Goal: Task Accomplishment & Management: Use online tool/utility

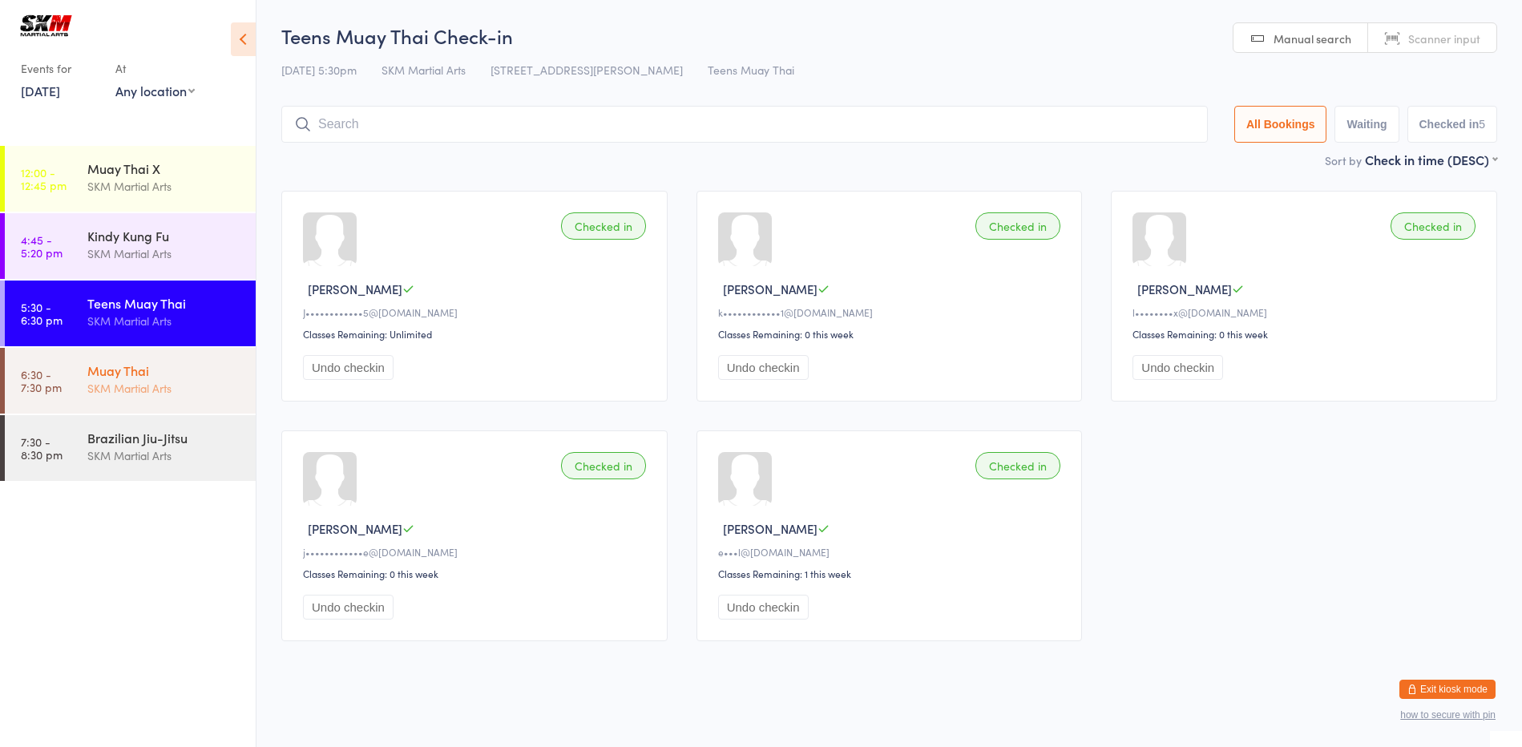
click at [120, 367] on div "Muay Thai" at bounding box center [164, 371] width 155 height 18
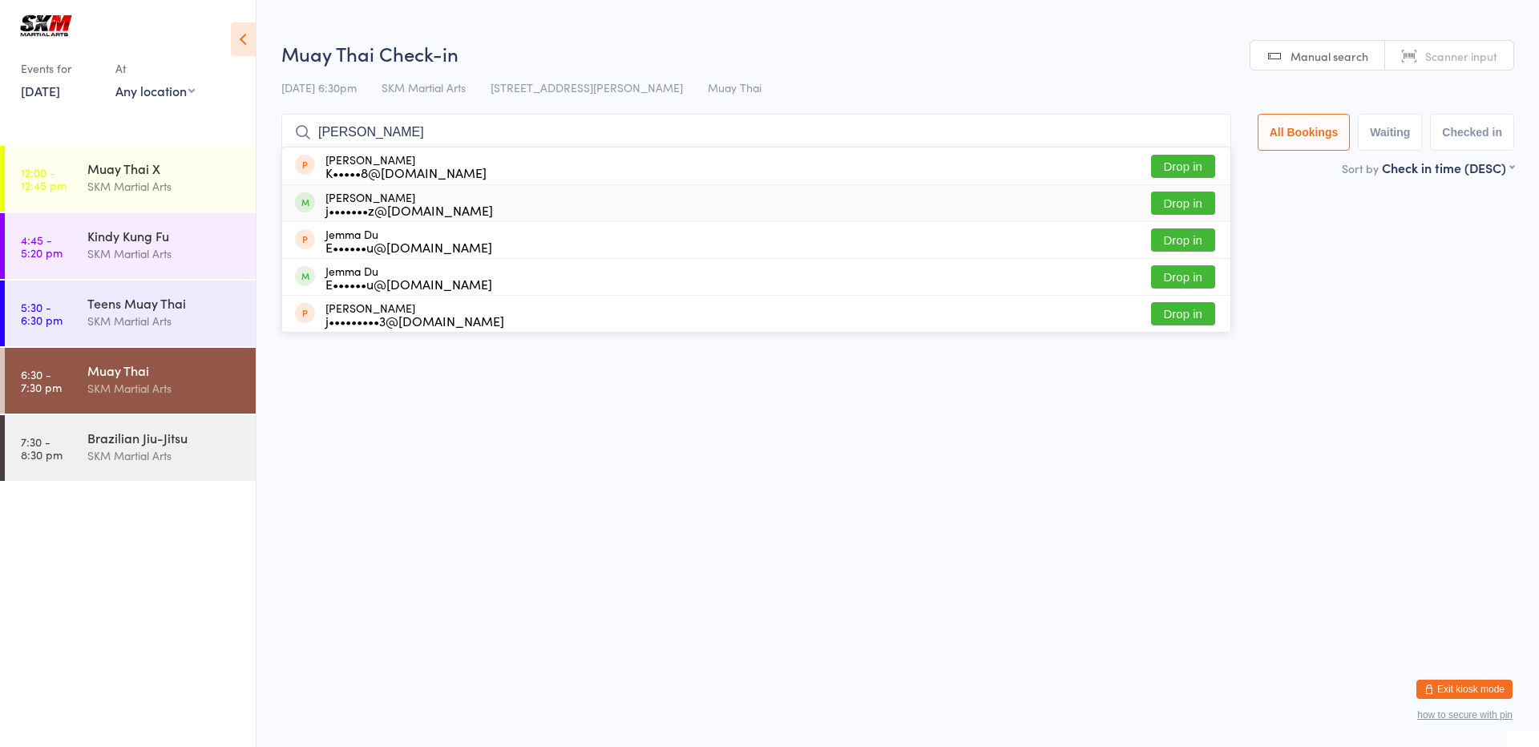
type input "[PERSON_NAME]"
click at [1189, 202] on button "Drop in" at bounding box center [1183, 203] width 64 height 23
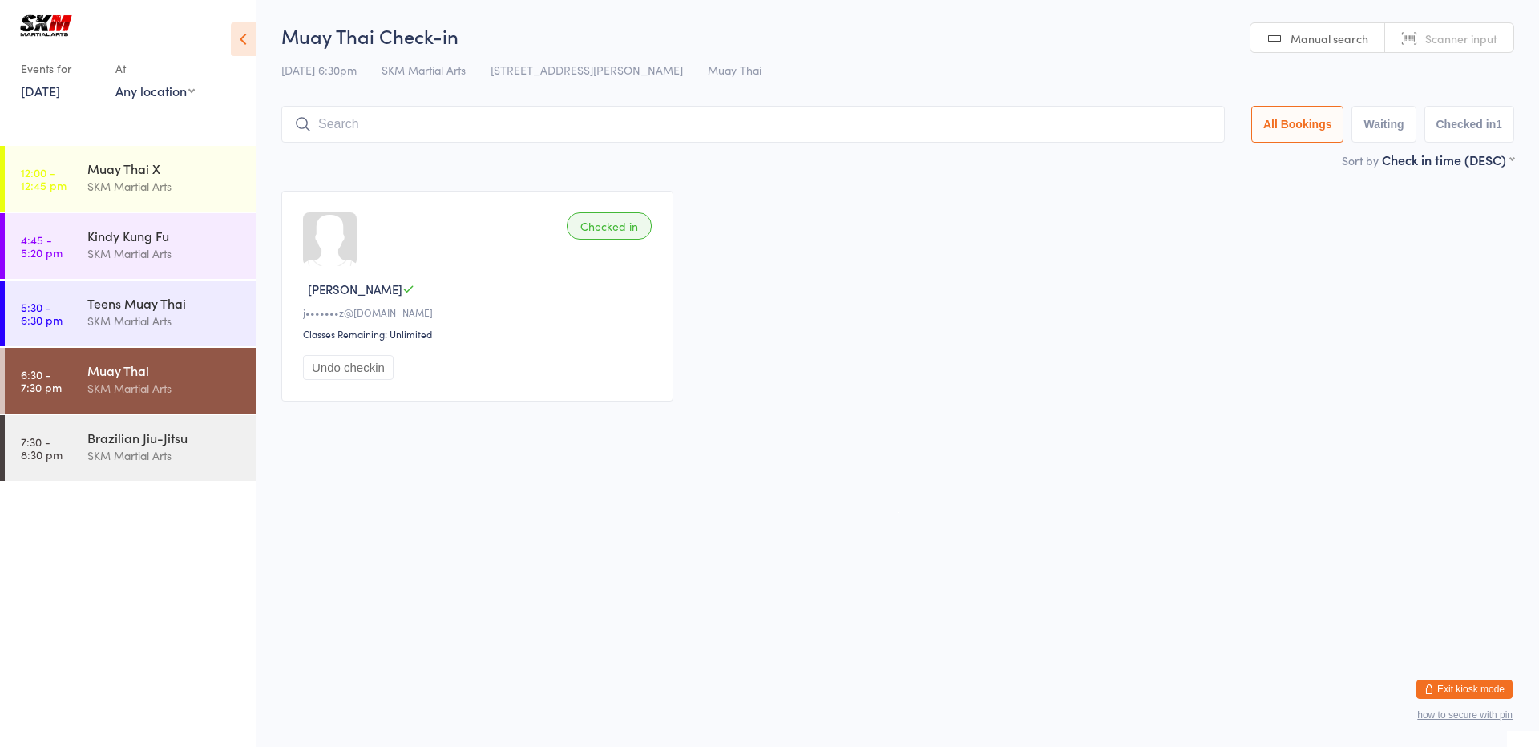
click at [865, 124] on input "search" at bounding box center [752, 124] width 943 height 37
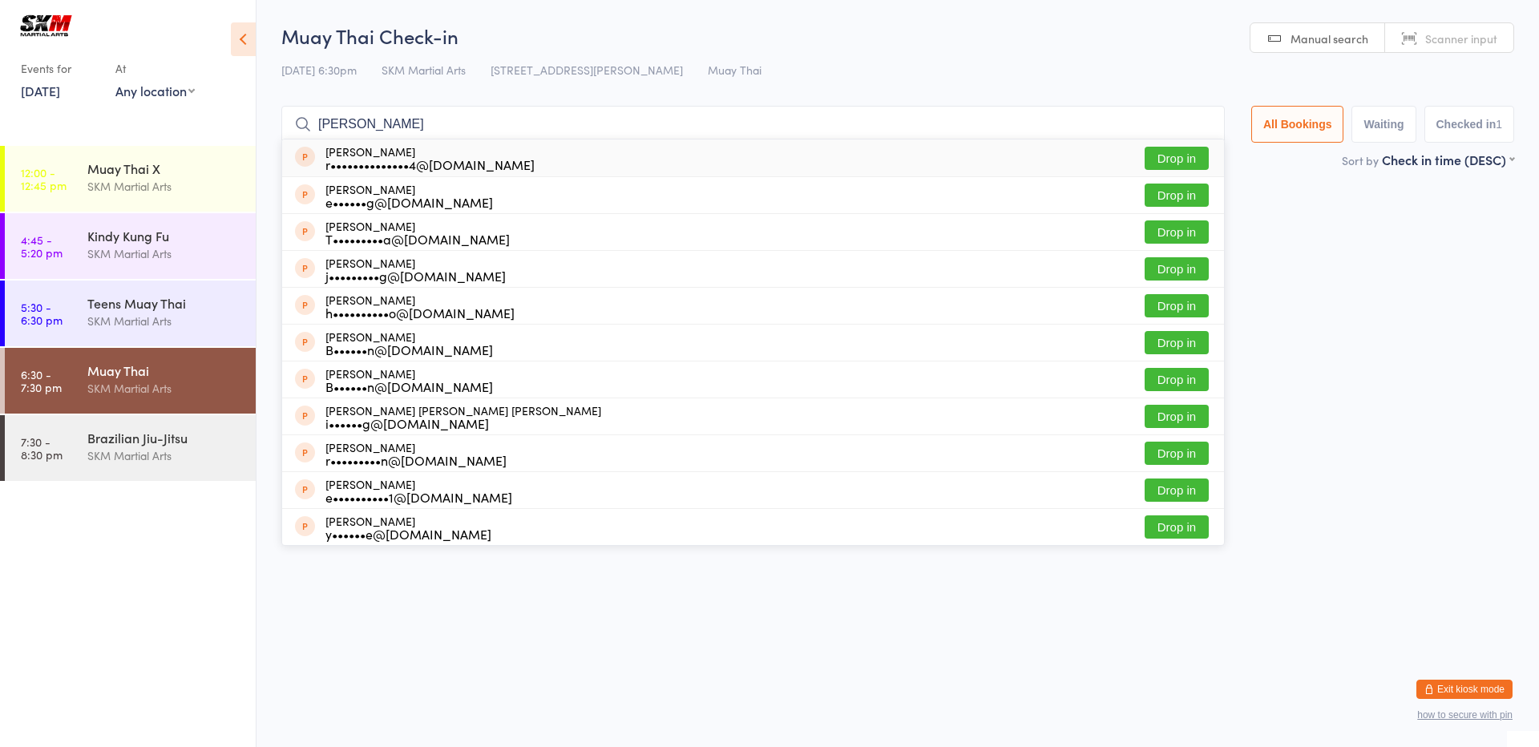
type input "[PERSON_NAME]"
click at [1165, 161] on button "Drop in" at bounding box center [1177, 158] width 64 height 23
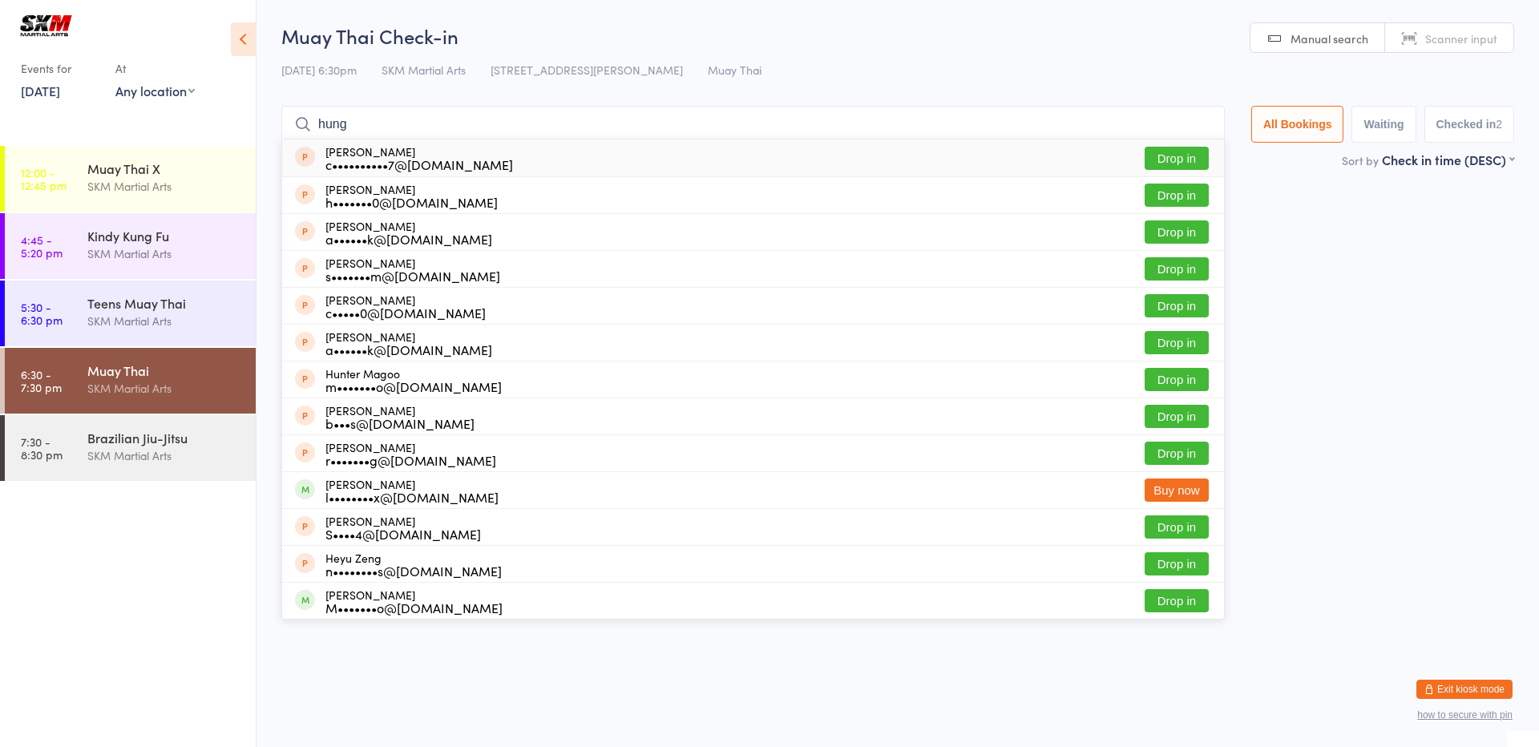
type input "hung"
click at [1159, 154] on button "Drop in" at bounding box center [1177, 158] width 64 height 23
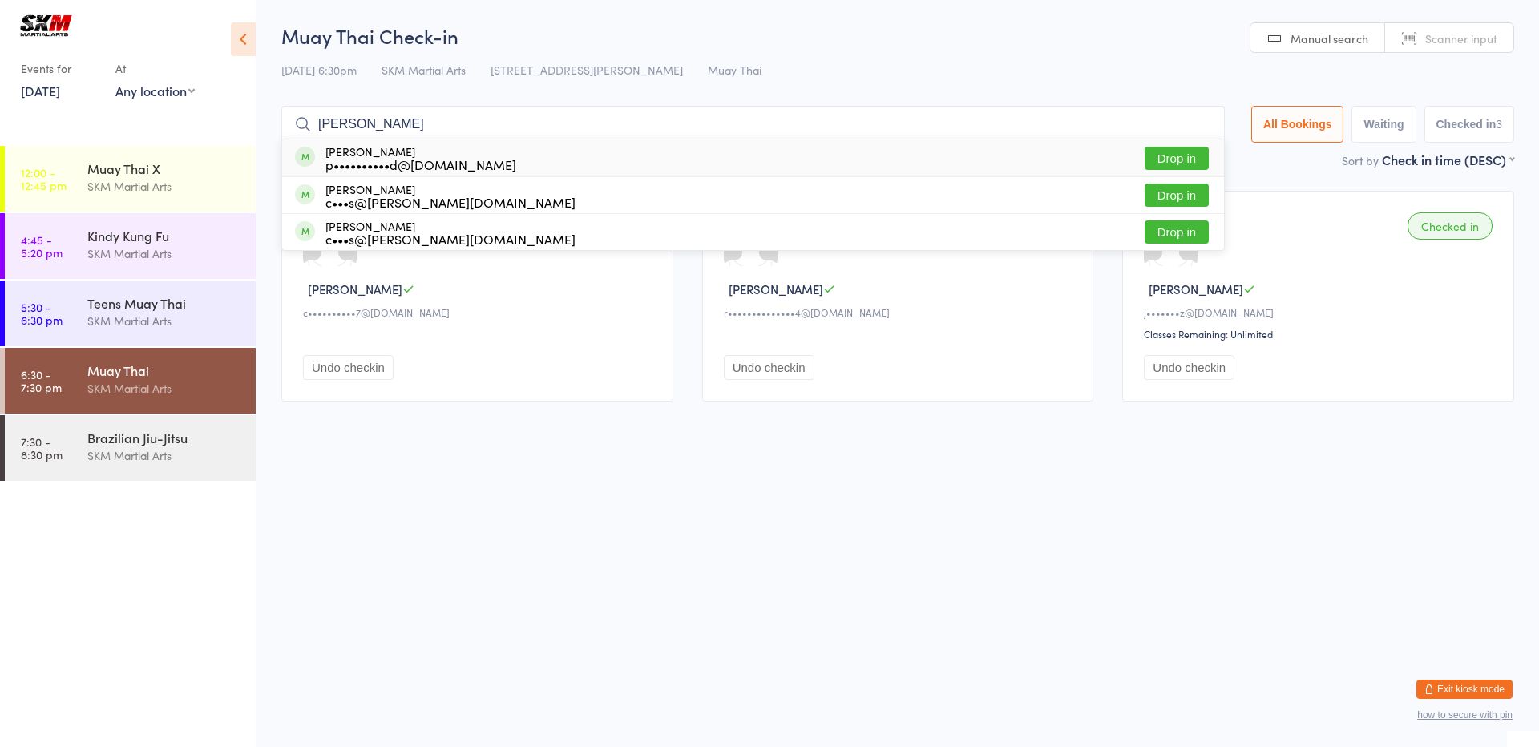
type input "[PERSON_NAME]"
click at [1159, 154] on button "Drop in" at bounding box center [1177, 158] width 64 height 23
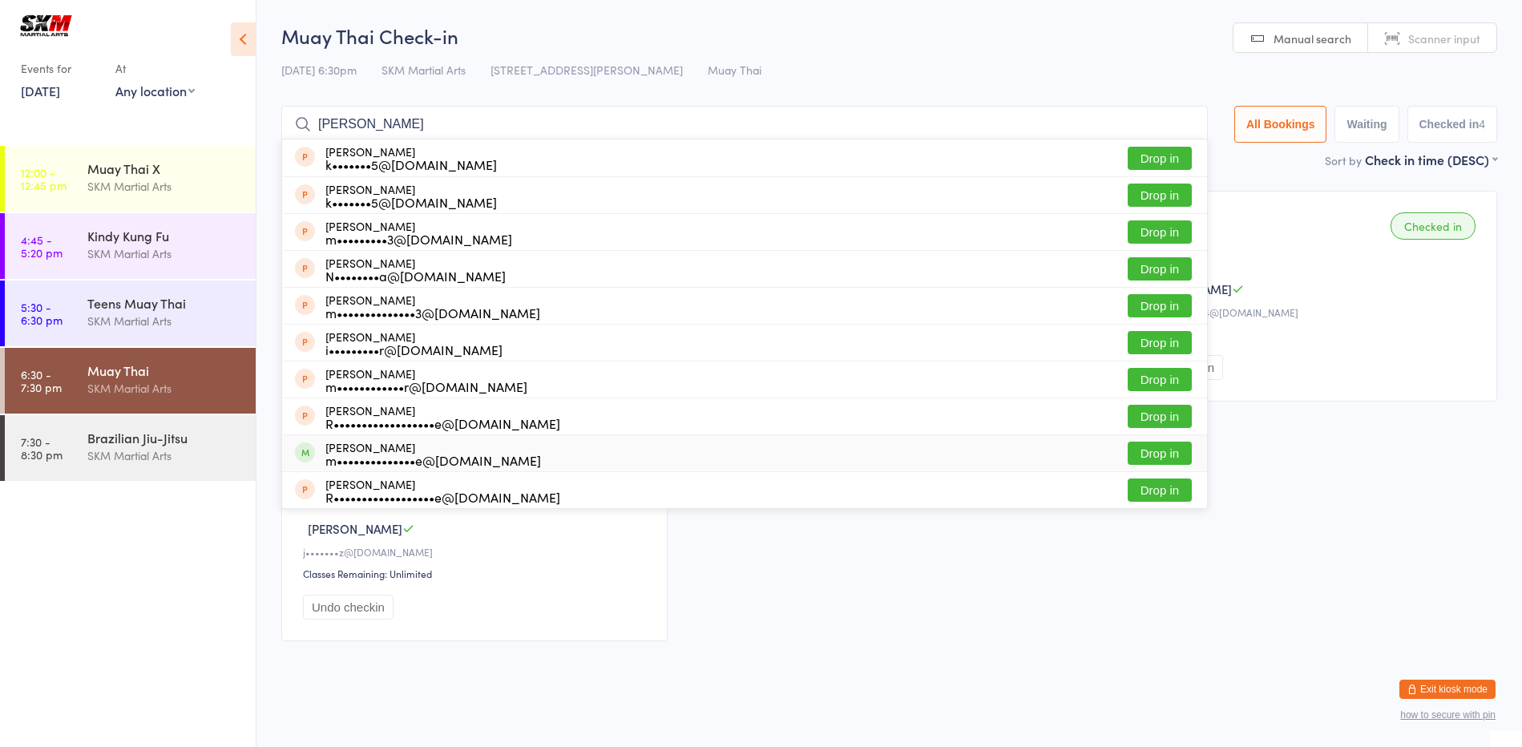
type input "[PERSON_NAME]"
click at [1166, 458] on button "Drop in" at bounding box center [1160, 453] width 64 height 23
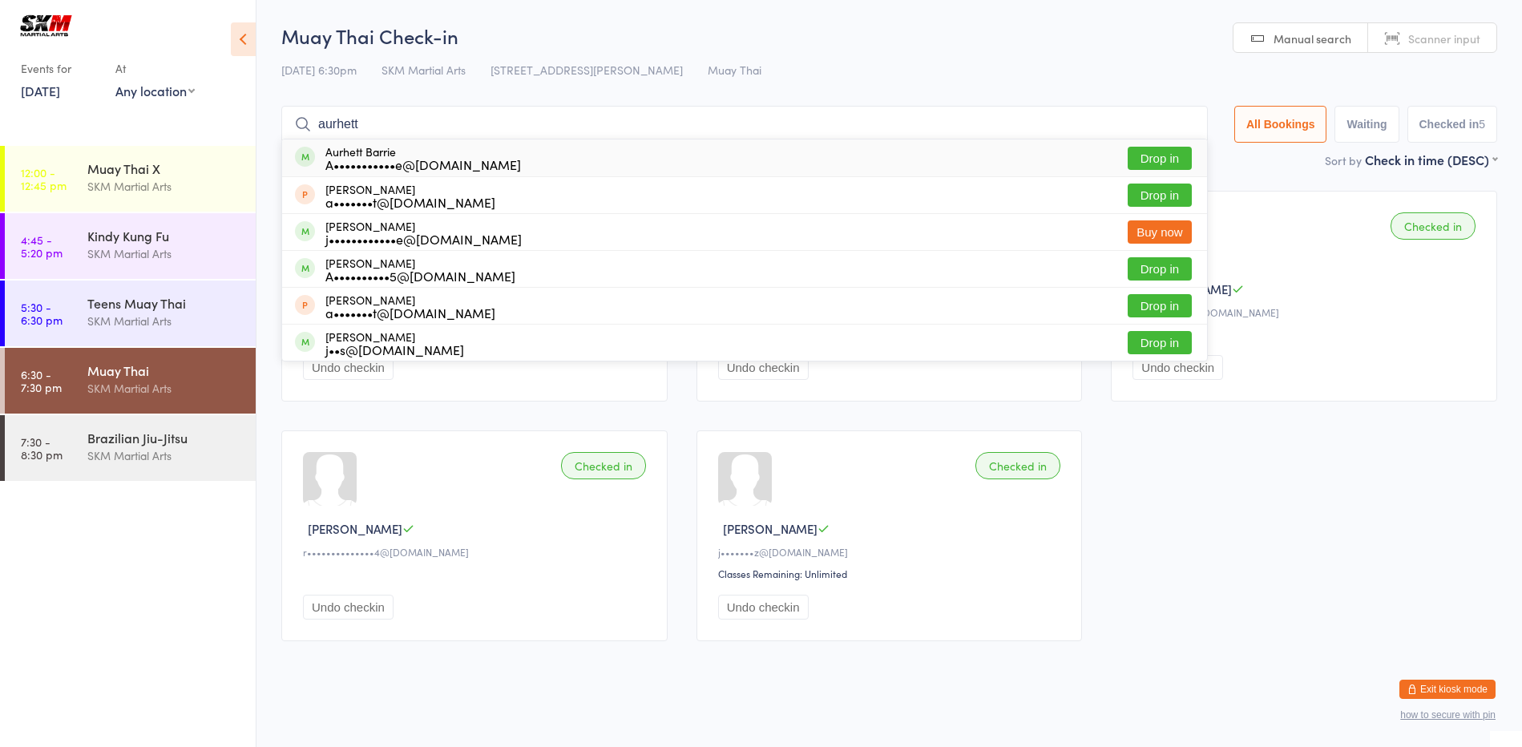
type input "aurhett"
click at [411, 171] on div "A•••••••••••e@[DOMAIN_NAME]" at bounding box center [423, 164] width 196 height 13
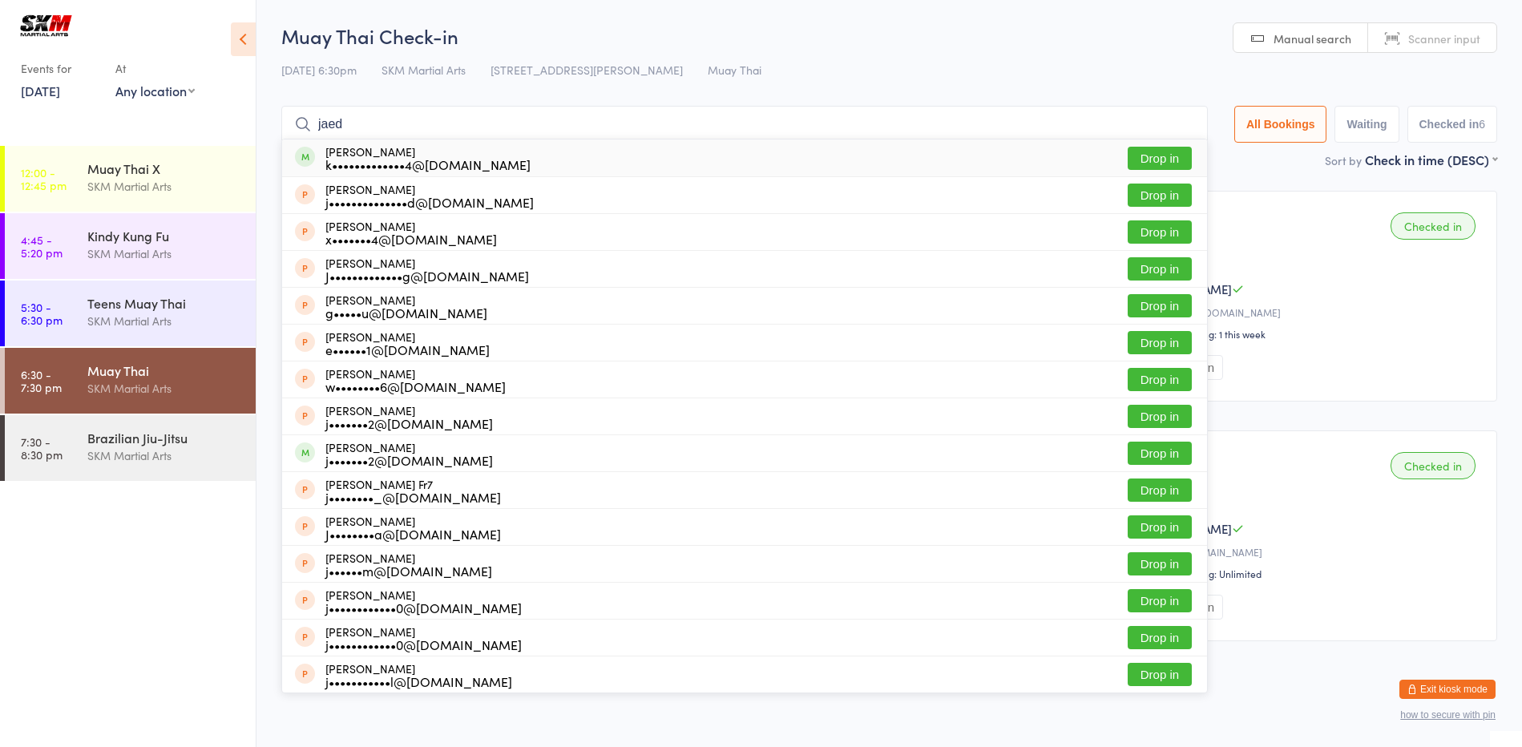
type input "jaed"
click at [1179, 156] on button "Drop in" at bounding box center [1160, 158] width 64 height 23
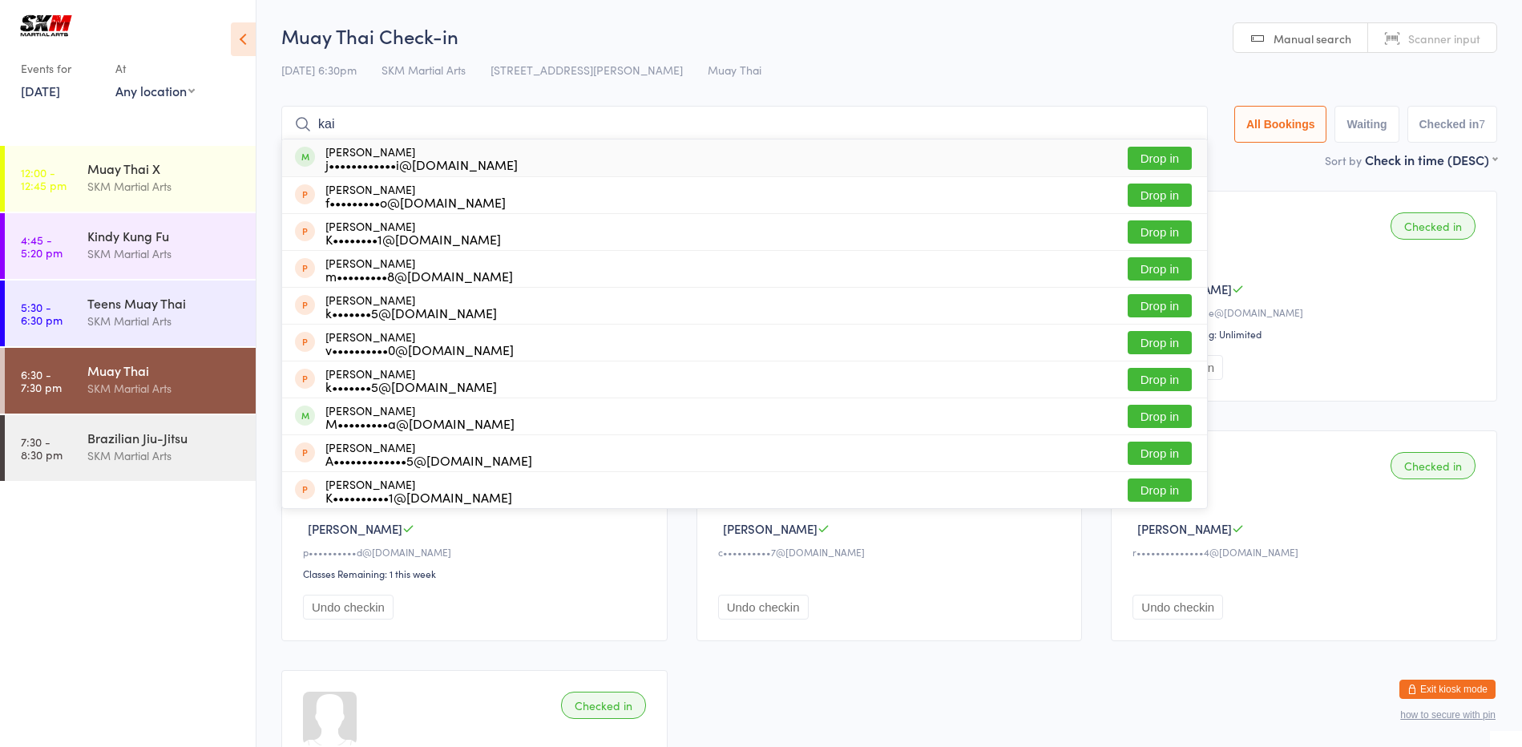
type input "kai"
click at [1156, 164] on button "Drop in" at bounding box center [1160, 158] width 64 height 23
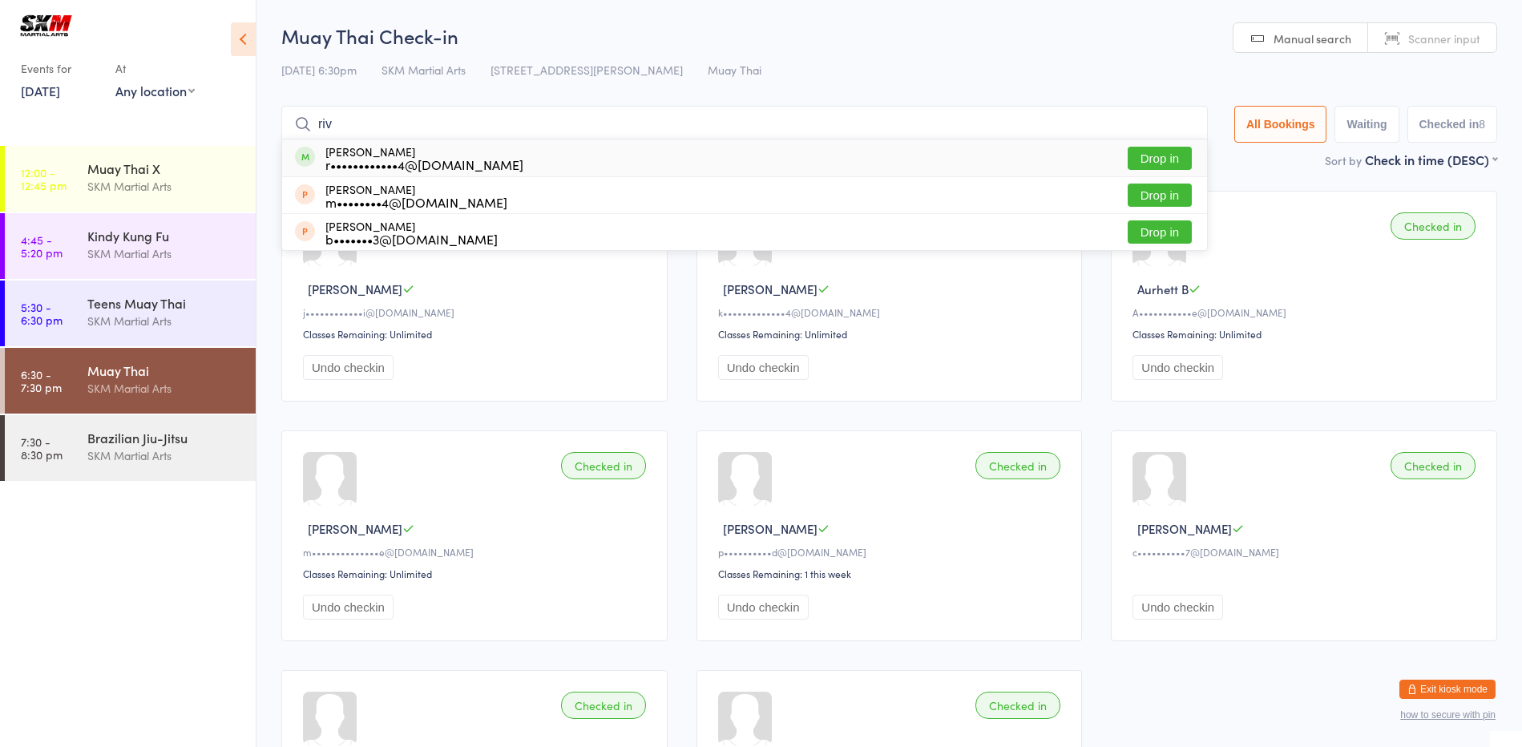
type input "riv"
click at [1163, 160] on button "Drop in" at bounding box center [1160, 158] width 64 height 23
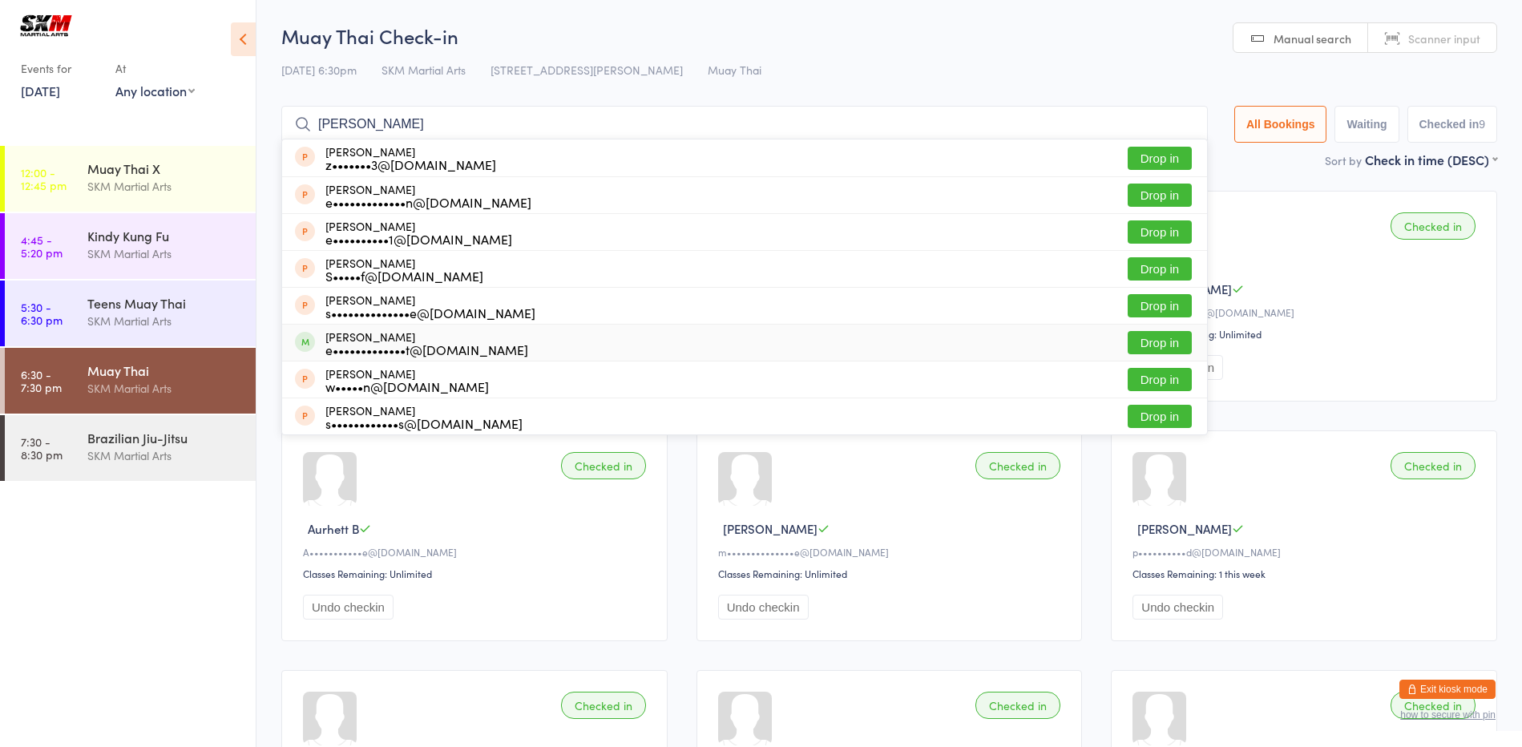
type input "[PERSON_NAME]"
click at [1163, 337] on button "Drop in" at bounding box center [1160, 342] width 64 height 23
